Goal: Check status: Check status

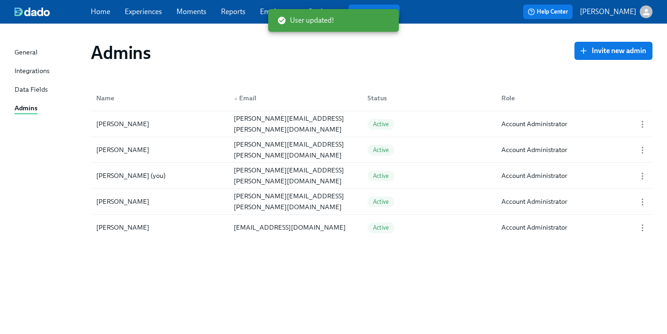
click at [262, 15] on link "Employees" at bounding box center [277, 11] width 34 height 9
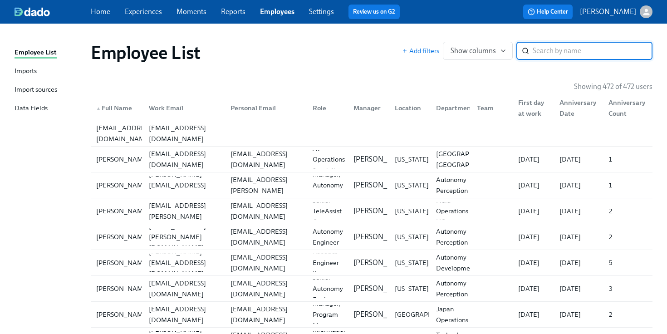
click at [38, 71] on link "Imports" at bounding box center [49, 71] width 69 height 11
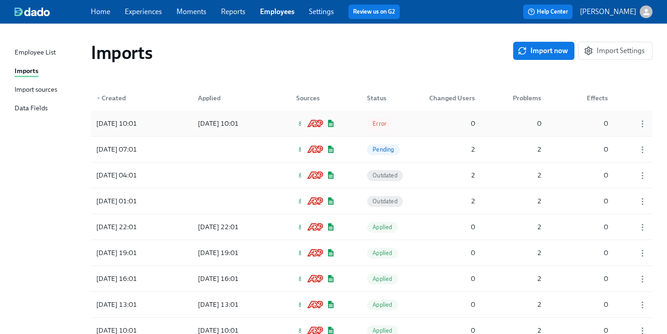
click at [173, 123] on div "[DATE] 10:01" at bounding box center [134, 123] width 82 height 18
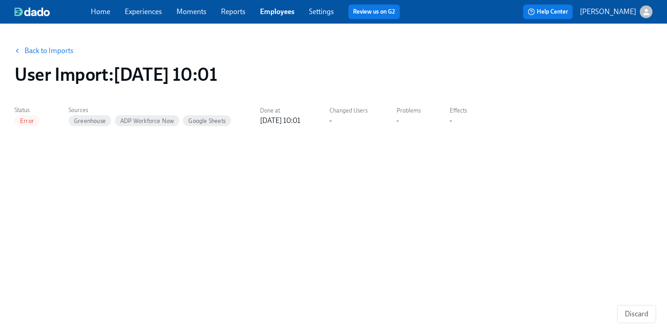
click at [48, 47] on link "Back to Imports" at bounding box center [49, 50] width 49 height 9
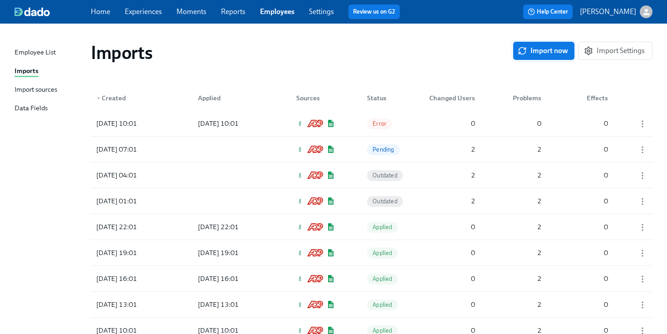
click at [534, 55] on span "Import now" at bounding box center [544, 50] width 49 height 9
click at [414, 155] on div "[DATE] 07:01 Pending 2 2 0" at bounding box center [372, 149] width 562 height 25
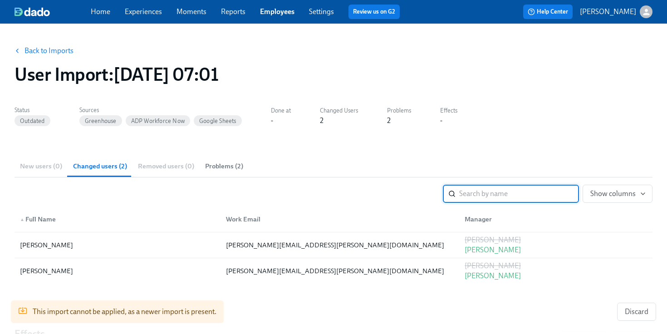
click at [55, 49] on link "Back to Imports" at bounding box center [49, 50] width 49 height 9
